Goal: Check status: Check status

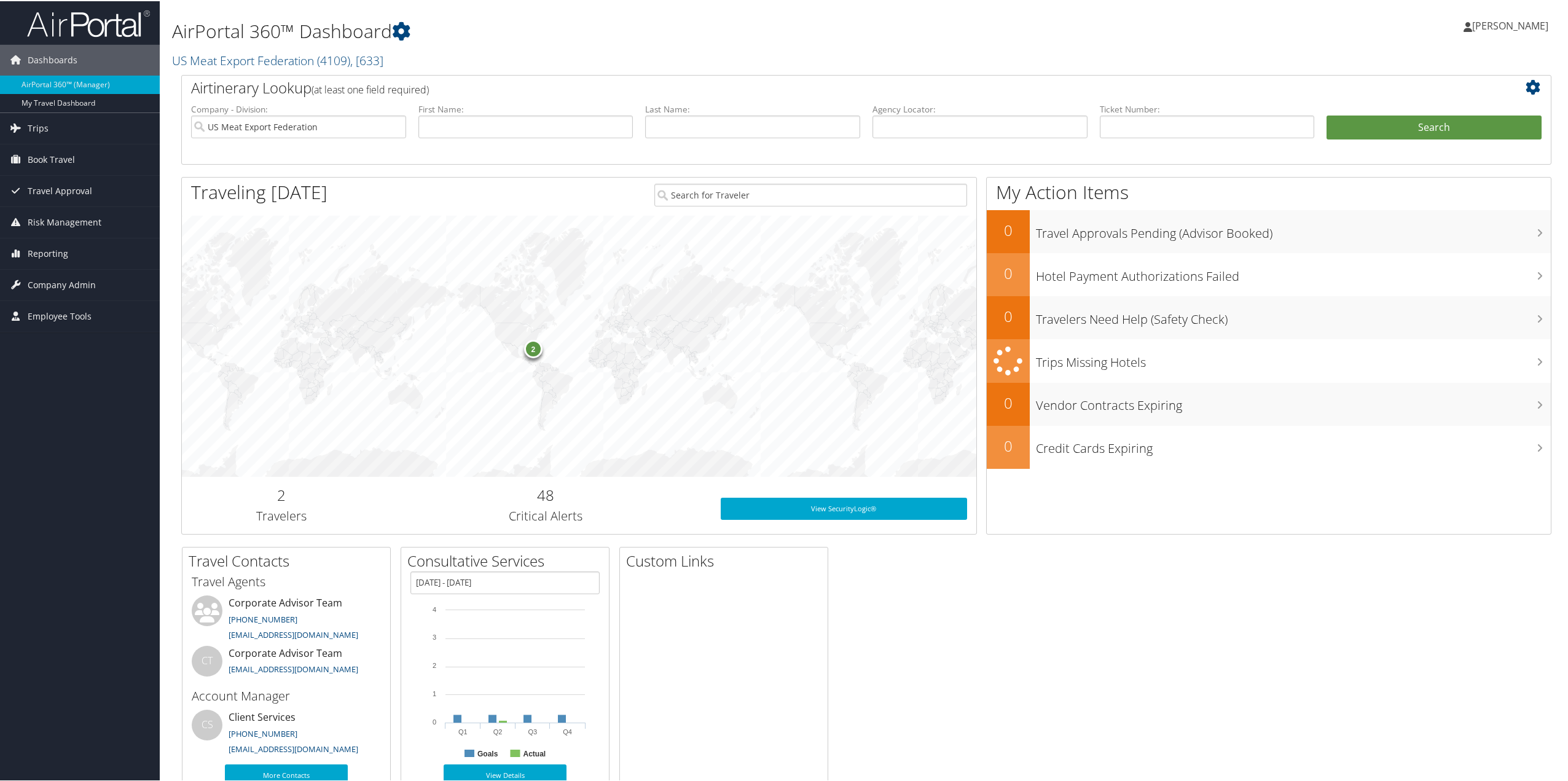
click at [38, 132] on span "Trips" at bounding box center [38, 127] width 21 height 30
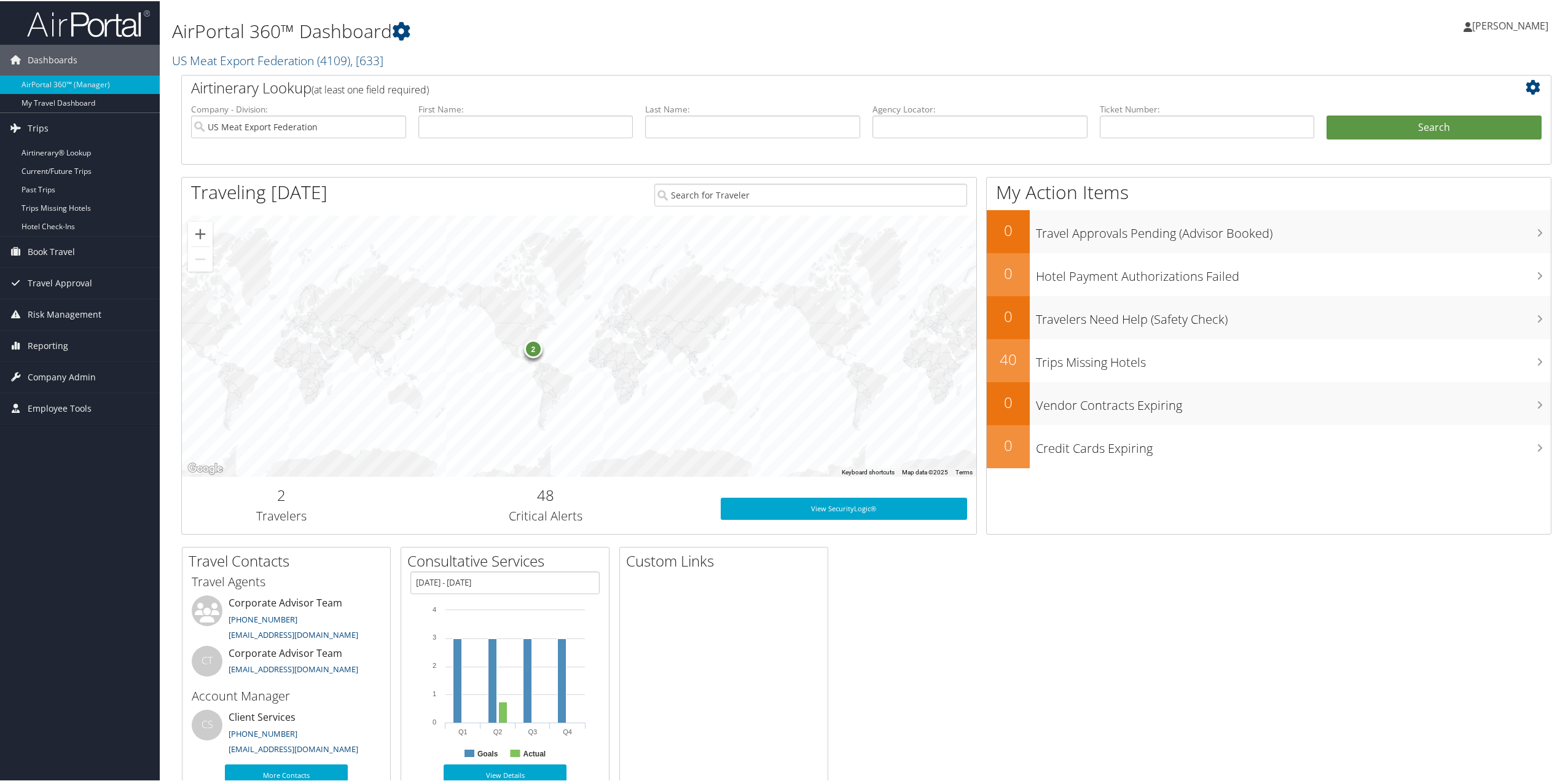
click at [58, 155] on link "Airtinerary® Lookup" at bounding box center [80, 152] width 160 height 18
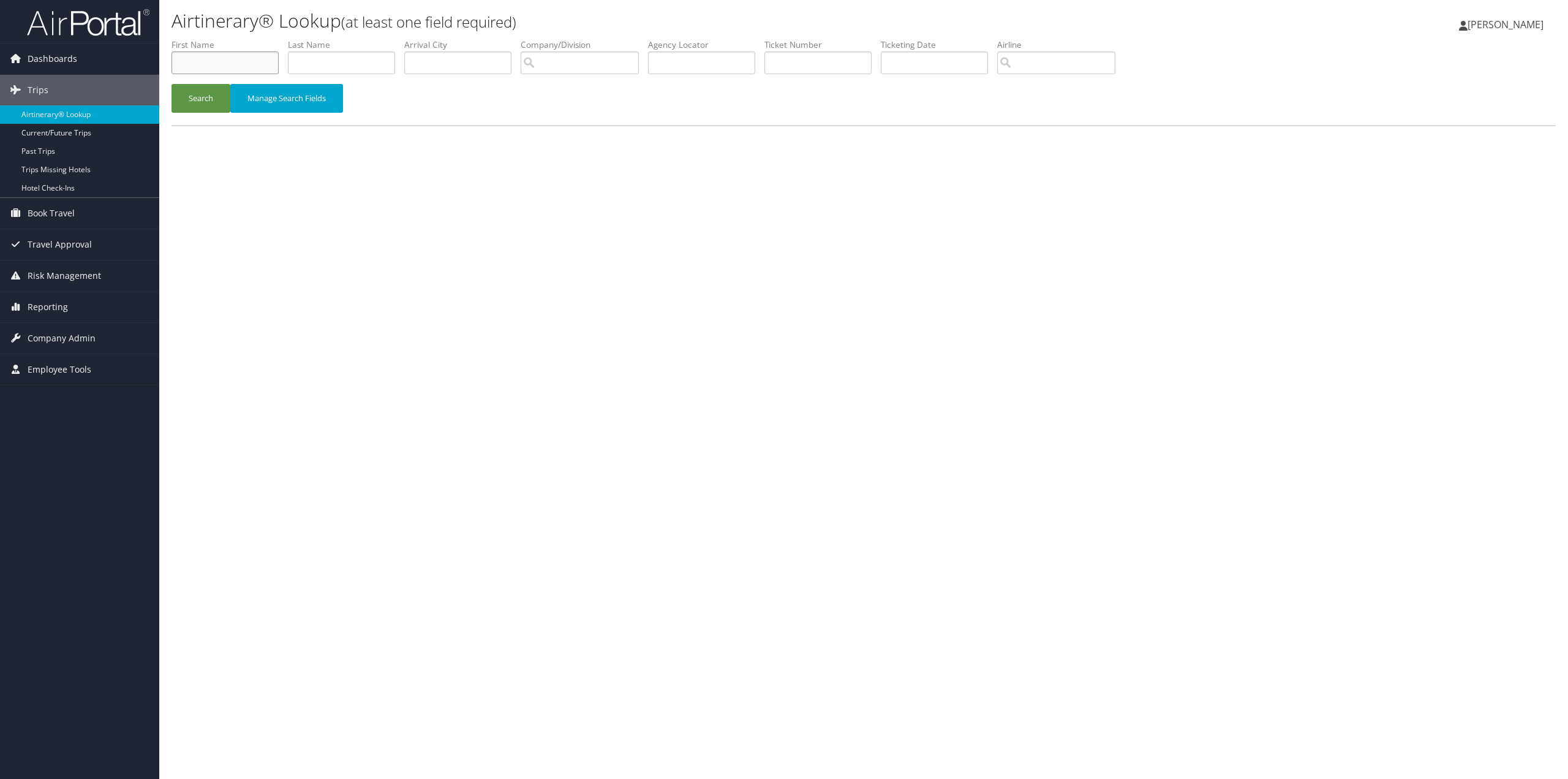
click at [229, 67] on input "text" at bounding box center [225, 63] width 107 height 23
type input "Mark"
type input "Jagels"
click at [196, 94] on button "Search" at bounding box center [200, 98] width 59 height 29
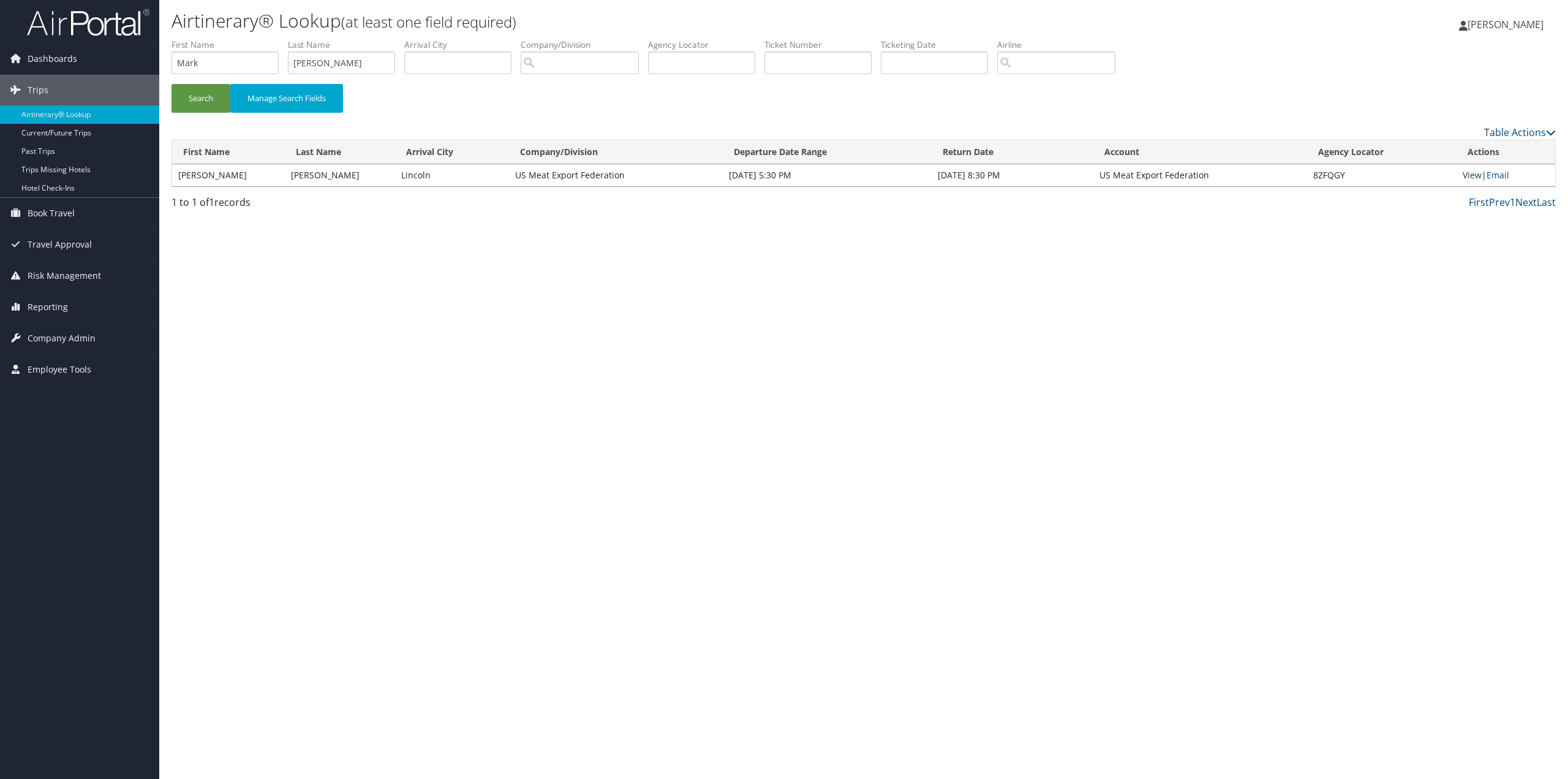
click at [1468, 175] on link "View" at bounding box center [1472, 175] width 19 height 11
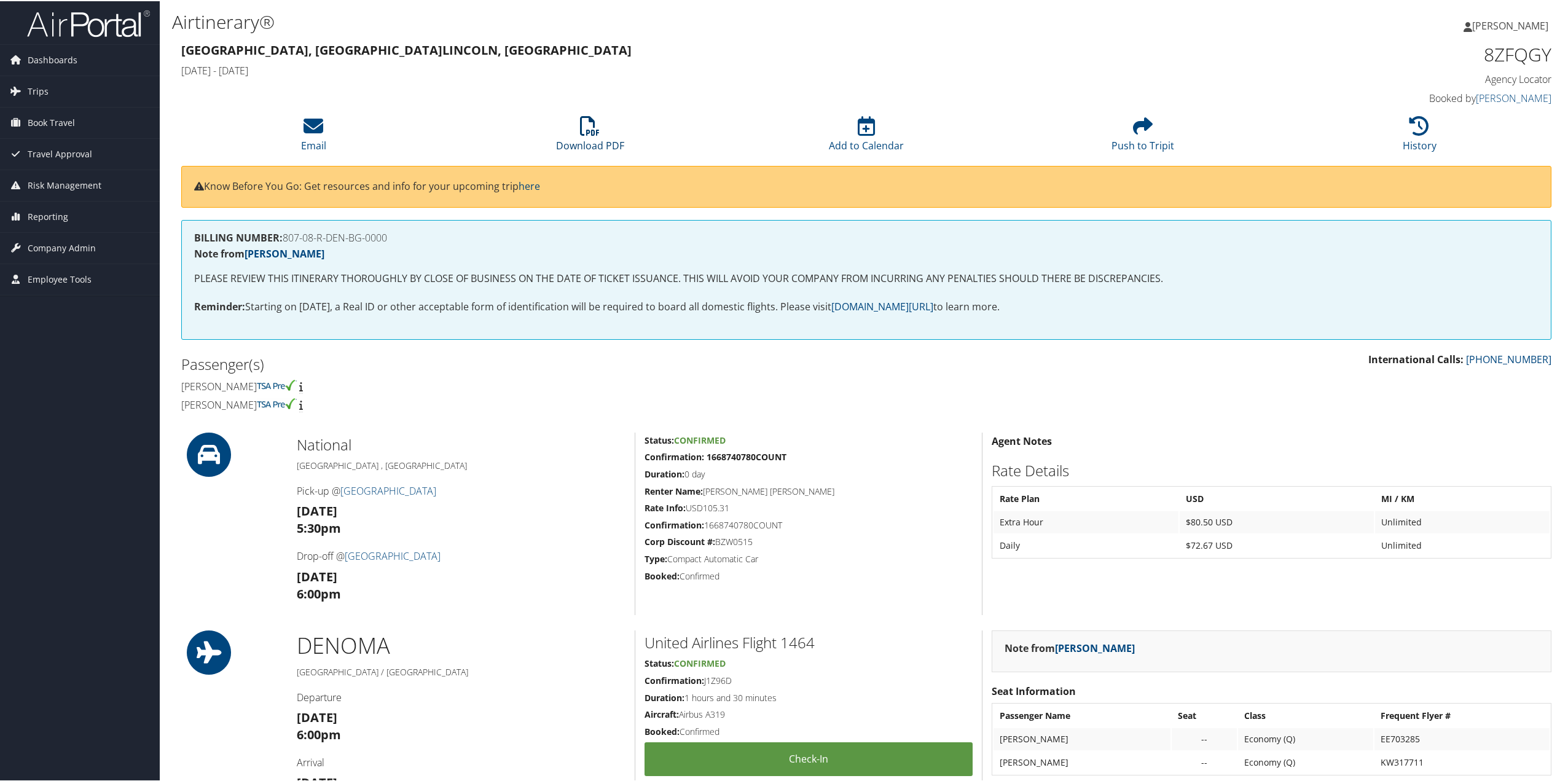
click at [590, 131] on icon at bounding box center [589, 125] width 20 height 20
